Goal: Communication & Community: Answer question/provide support

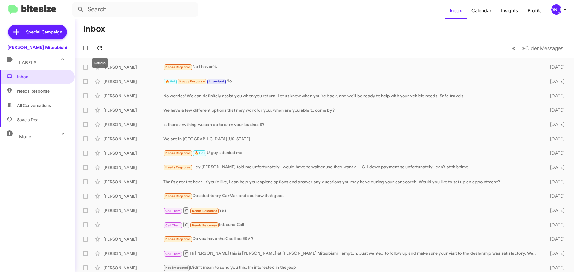
click at [102, 45] on icon at bounding box center [99, 48] width 7 height 7
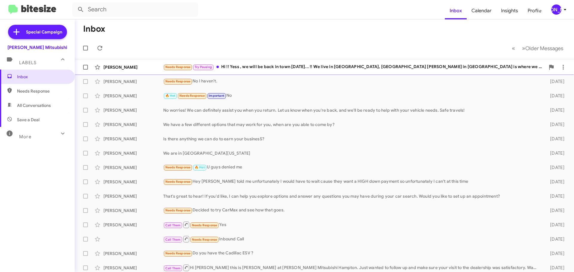
click at [489, 65] on div "Needs Response Try Pausing Hi !! Yess , we will be back in town on Wednesday...…" at bounding box center [354, 67] width 382 height 7
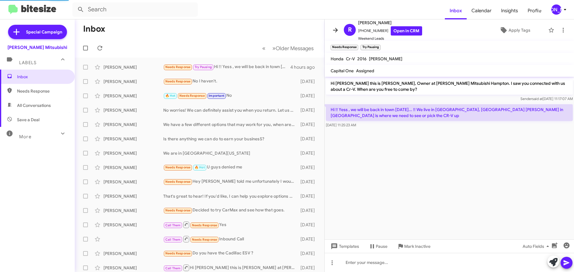
click at [334, 31] on icon at bounding box center [335, 30] width 7 height 7
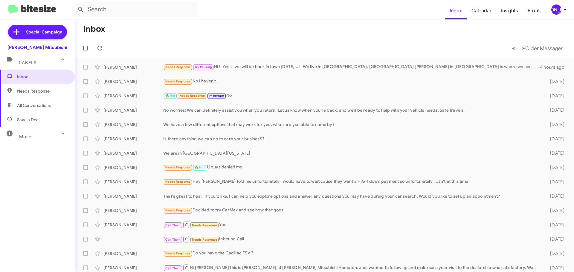
click at [565, 7] on icon at bounding box center [565, 9] width 7 height 7
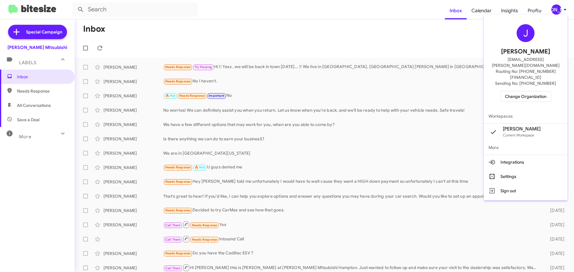
click at [530, 92] on span "Change Organization" at bounding box center [526, 97] width 42 height 10
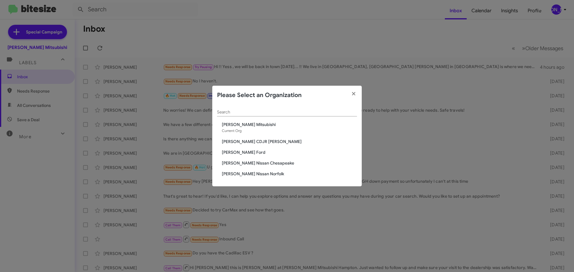
click at [264, 144] on span "[PERSON_NAME] CDJR [PERSON_NAME]" at bounding box center [289, 142] width 135 height 6
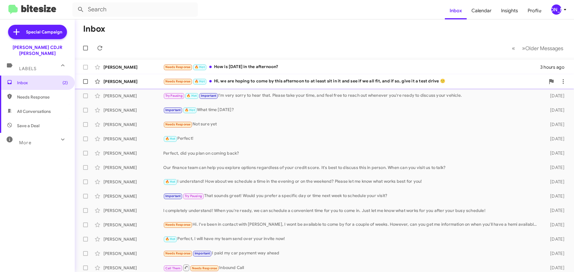
click at [309, 79] on div "Needs Response 🔥 Hot Hi, we are hoping to come by this afternoon to at least si…" at bounding box center [354, 81] width 382 height 7
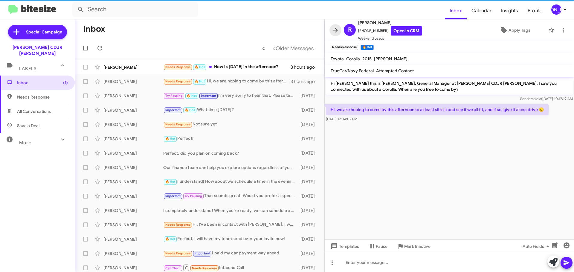
click at [333, 29] on icon at bounding box center [335, 30] width 7 height 7
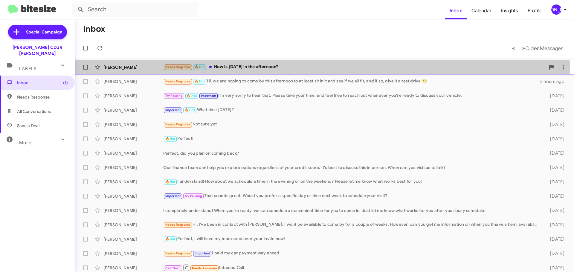
click at [298, 69] on div "Needs Response 🔥 Hot How is [DATE] in the afternoon?" at bounding box center [354, 67] width 382 height 7
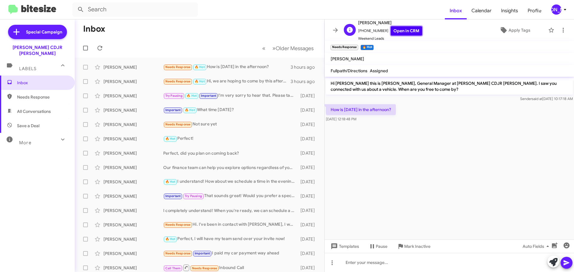
click at [401, 33] on link "Open in CRM" at bounding box center [406, 30] width 31 height 9
